Goal: Find specific page/section: Find specific page/section

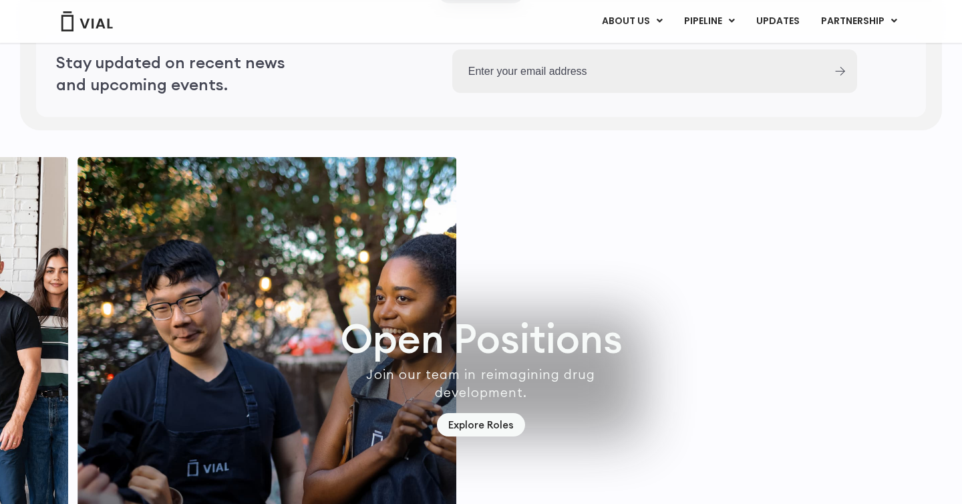
scroll to position [3603, 0]
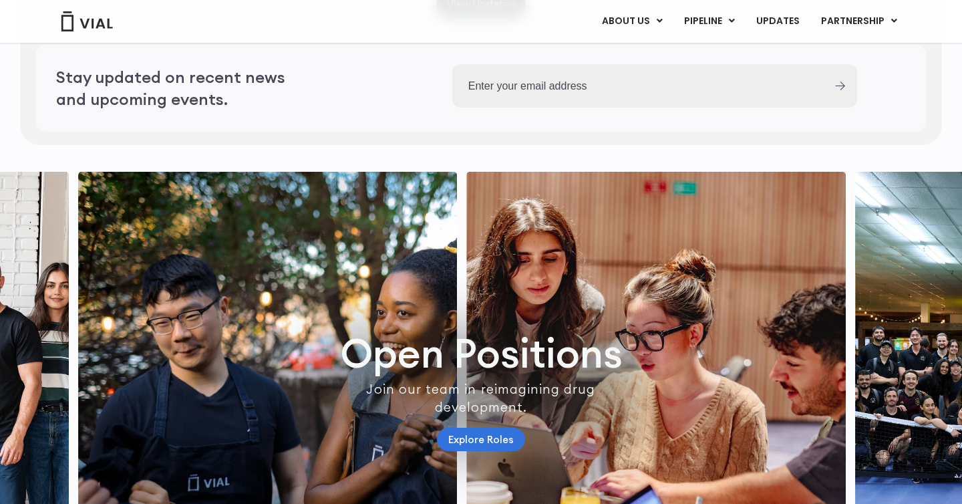
click at [492, 451] on link "Explore Roles" at bounding box center [481, 438] width 88 height 23
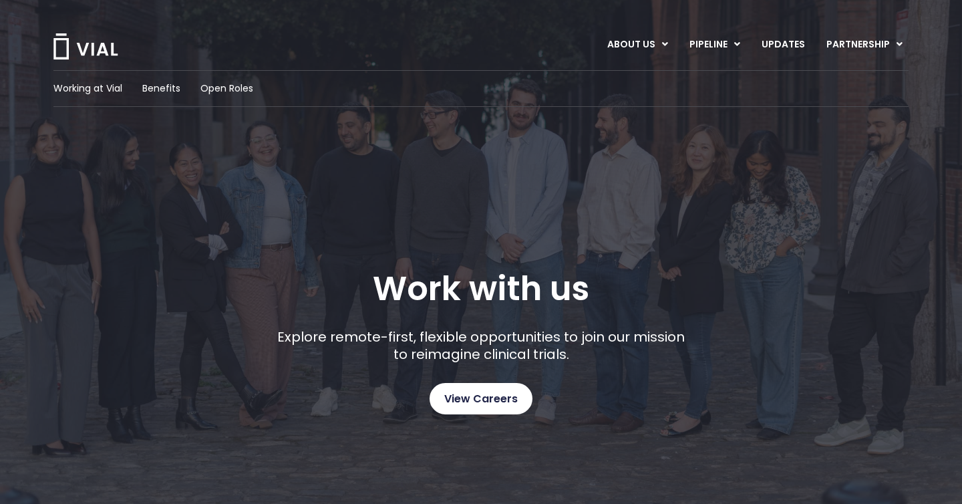
click at [483, 399] on span "View Careers" at bounding box center [480, 398] width 73 height 17
click at [150, 86] on span "Benefits" at bounding box center [161, 88] width 38 height 14
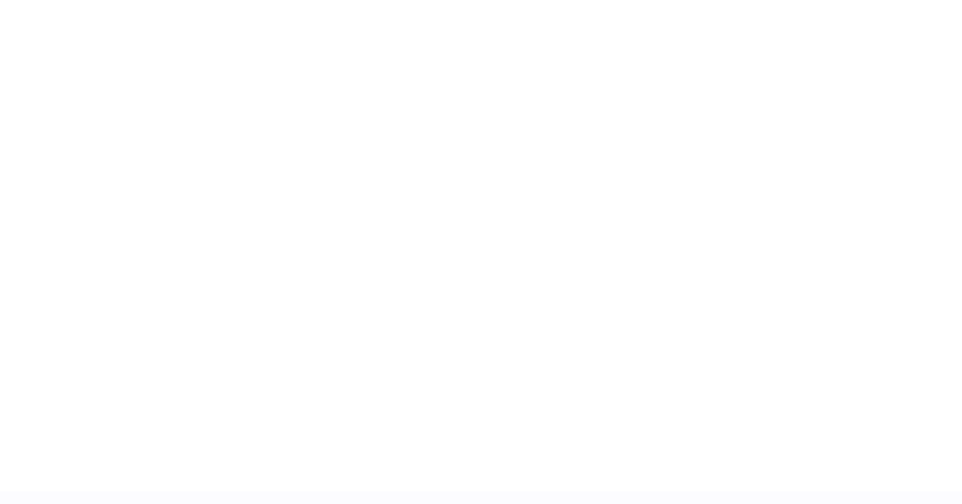
scroll to position [2041, 0]
